Goal: Information Seeking & Learning: Compare options

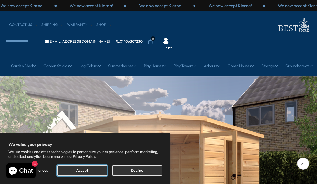
click at [82, 171] on button "Accept" at bounding box center [82, 171] width 50 height 10
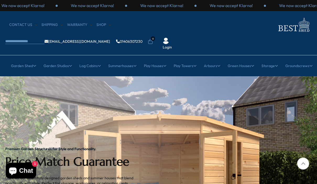
click at [22, 59] on link "Garden Shed" at bounding box center [23, 65] width 25 height 13
click at [124, 121] on link "Extra Large Sheds" at bounding box center [124, 125] width 32 height 9
click at [22, 59] on link "Garden Shed" at bounding box center [23, 65] width 25 height 13
click at [53, 149] on link "Workshops" at bounding box center [53, 153] width 19 height 9
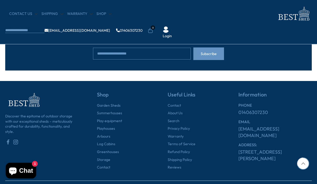
scroll to position [430, 0]
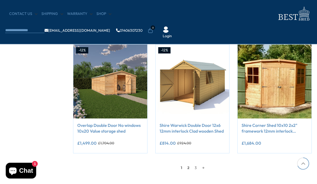
click at [188, 167] on link "2" at bounding box center [188, 168] width 7 height 8
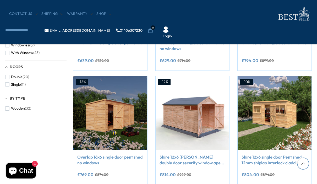
scroll to position [468, 0]
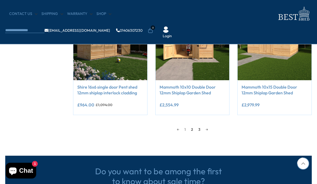
click at [199, 128] on link "3" at bounding box center [199, 130] width 7 height 8
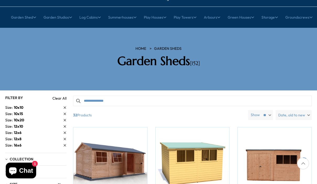
scroll to position [49, 0]
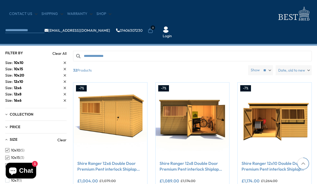
scroll to position [468, 0]
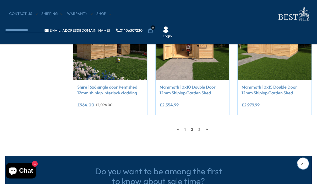
scroll to position [430, 0]
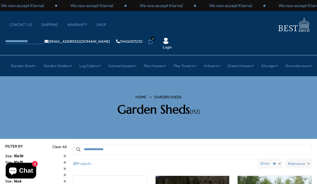
click at [56, 59] on link "Garden Studios" at bounding box center [58, 65] width 29 height 13
click at [89, 59] on link "Log Cabins" at bounding box center [91, 65] width 22 height 13
click at [53, 94] on link "All Studios" at bounding box center [54, 98] width 18 height 9
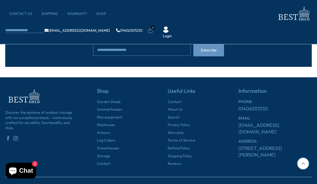
scroll to position [433, 0]
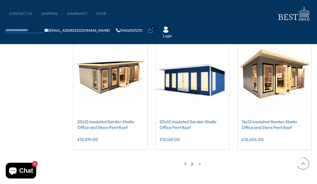
click at [192, 163] on link "2" at bounding box center [192, 164] width 7 height 8
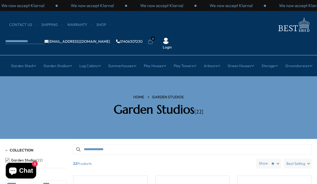
click at [89, 59] on link "Log Cabins" at bounding box center [91, 65] width 22 height 13
click at [53, 94] on link "All Cabins" at bounding box center [53, 98] width 17 height 9
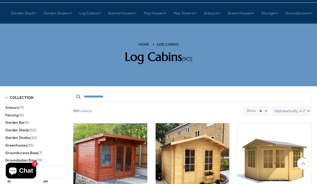
scroll to position [57, 0]
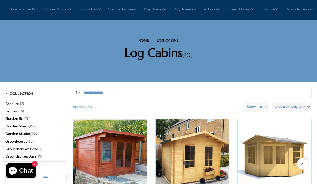
click at [290, 102] on span "Alphabetically, A-Z" at bounding box center [290, 107] width 31 height 10
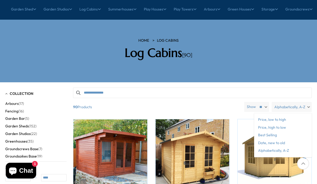
click at [283, 124] on span "Price, high to low" at bounding box center [284, 128] width 58 height 8
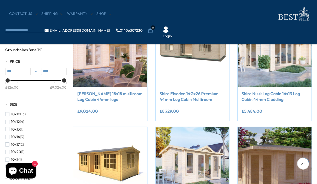
scroll to position [141, 0]
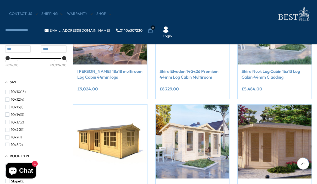
click at [275, 27] on link at bounding box center [275, 28] width 74 height 74
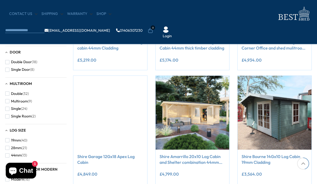
scroll to position [306, 0]
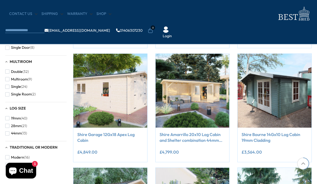
click at [193, 90] on img at bounding box center [193, 91] width 74 height 74
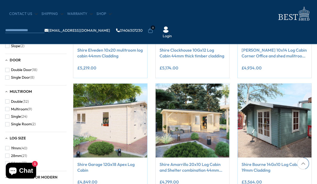
scroll to position [461, 0]
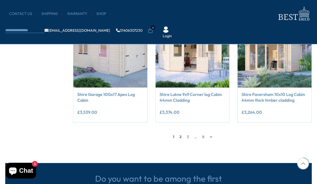
click at [180, 136] on link "2" at bounding box center [180, 137] width 7 height 8
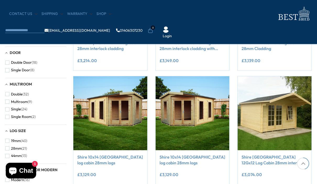
scroll to position [468, 0]
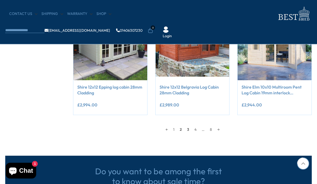
click at [188, 128] on link "3" at bounding box center [188, 130] width 7 height 8
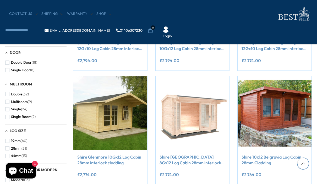
scroll to position [468, 0]
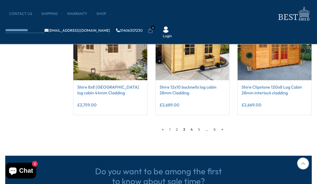
click at [192, 128] on link "4" at bounding box center [192, 130] width 8 height 8
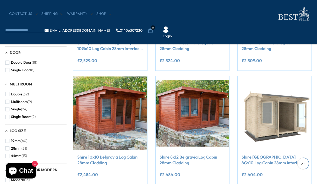
scroll to position [468, 0]
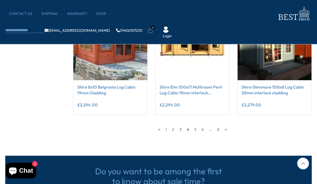
click at [193, 42] on img at bounding box center [193, 43] width 74 height 74
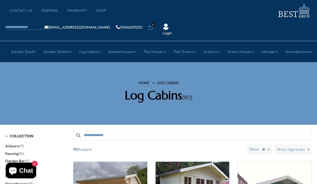
scroll to position [0, 0]
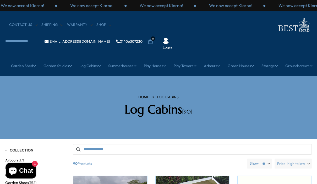
click at [89, 59] on link "Log Cabins" at bounding box center [91, 65] width 22 height 13
click at [53, 140] on link "Multi Room Cabins" at bounding box center [54, 144] width 32 height 9
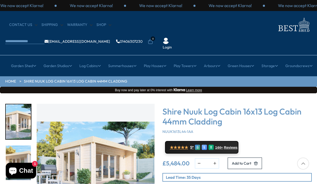
scroll to position [184, 0]
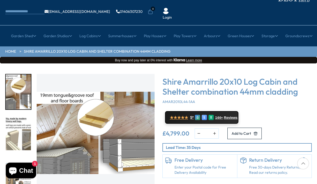
scroll to position [52, 0]
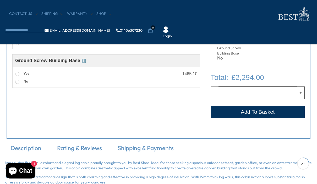
scroll to position [52, 0]
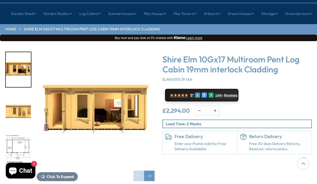
click at [83, 102] on img "1 / 10" at bounding box center [96, 111] width 118 height 118
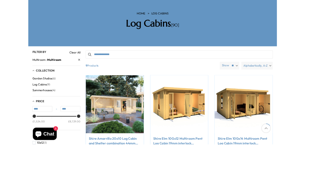
scroll to position [83, 0]
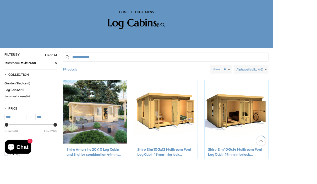
click at [100, 129] on img at bounding box center [110, 130] width 74 height 74
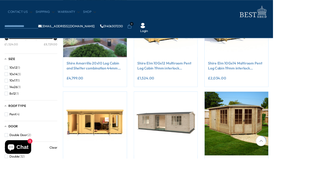
scroll to position [139, 0]
click at [275, 143] on img at bounding box center [275, 144] width 74 height 74
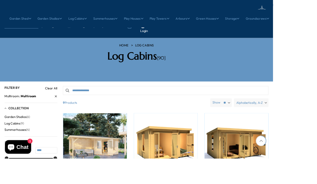
scroll to position [214, 0]
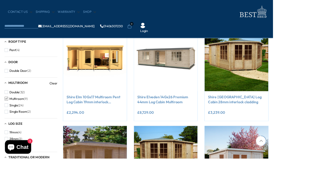
click at [193, 68] on img at bounding box center [193, 69] width 74 height 74
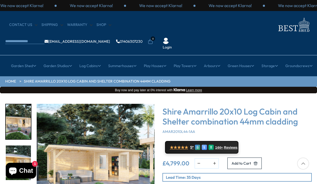
click at [90, 139] on img "1 / 8" at bounding box center [95, 163] width 118 height 118
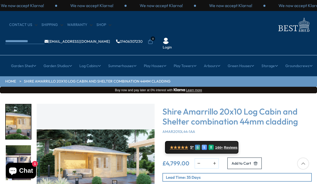
click at [0, 125] on div "Click To Expand Click To Expand Click To Expand Click To Expand Click To Expand…" at bounding box center [158, 172] width 317 height 158
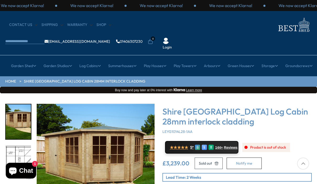
scroll to position [184, 0]
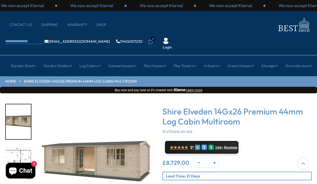
click at [93, 139] on img "1 / 10" at bounding box center [96, 163] width 118 height 118
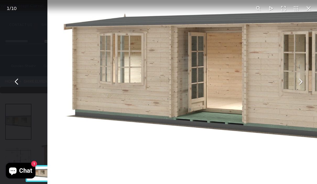
click at [10, 9] on div "1 / 10" at bounding box center [11, 8] width 19 height 13
